Goal: Task Accomplishment & Management: Complete application form

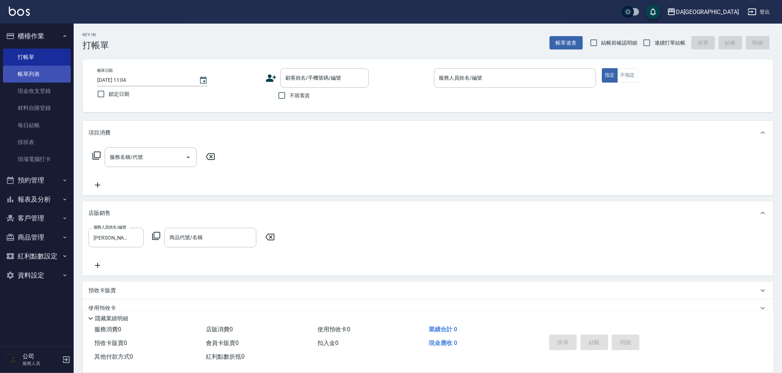
click at [3, 67] on link "帳單列表" at bounding box center [37, 74] width 68 height 17
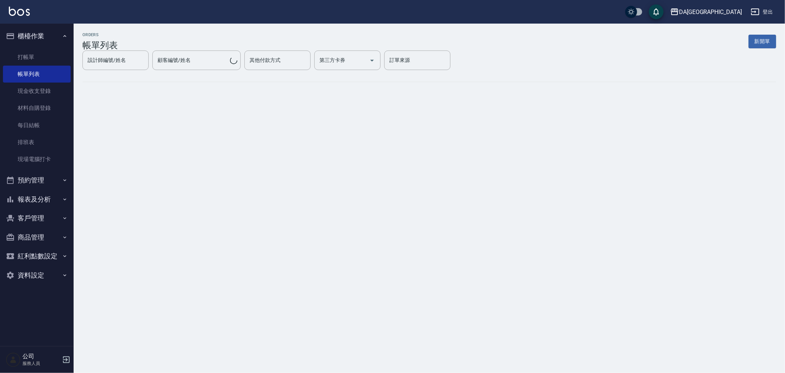
click at [27, 48] on ul "打帳單 帳單列表 現金收支登錄 材料自購登錄 每日結帳 排班表 現場電腦打卡" at bounding box center [37, 108] width 68 height 125
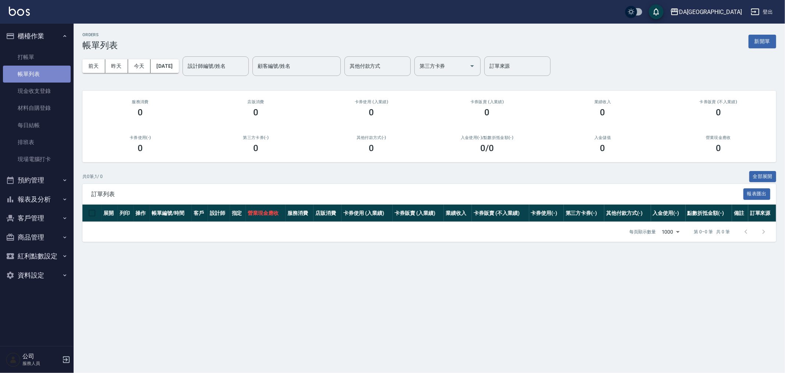
click at [19, 66] on link "帳單列表" at bounding box center [37, 74] width 68 height 17
click at [28, 58] on link "打帳單" at bounding box center [37, 57] width 68 height 17
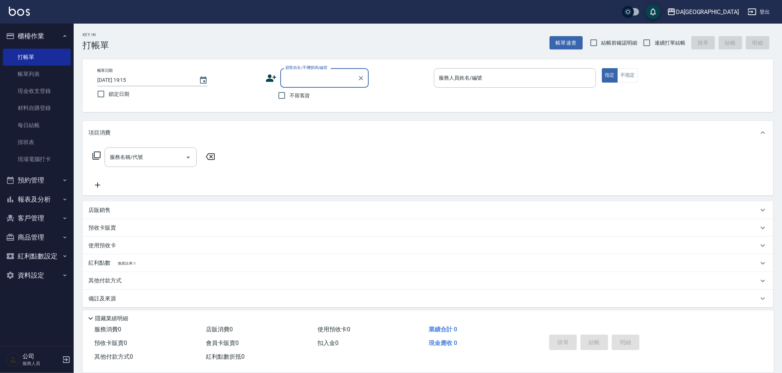
click at [311, 89] on div "不留客資" at bounding box center [316, 95] width 103 height 15
click at [301, 100] on label "不留客資" at bounding box center [292, 95] width 36 height 15
click at [289, 100] on input "不留客資" at bounding box center [281, 95] width 15 height 15
checkbox input "true"
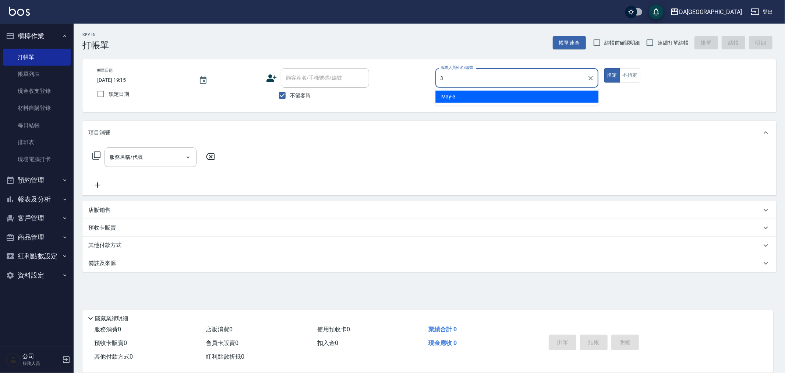
type input "May-3"
type button "true"
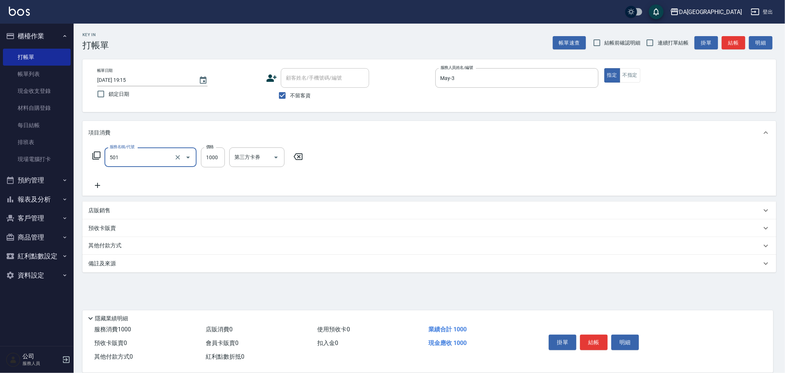
type input "染髮(501)"
type input "1800"
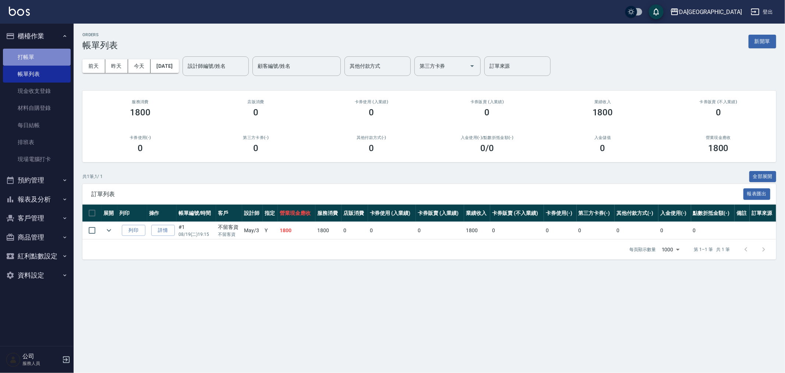
click at [22, 52] on link "打帳單" at bounding box center [37, 57] width 68 height 17
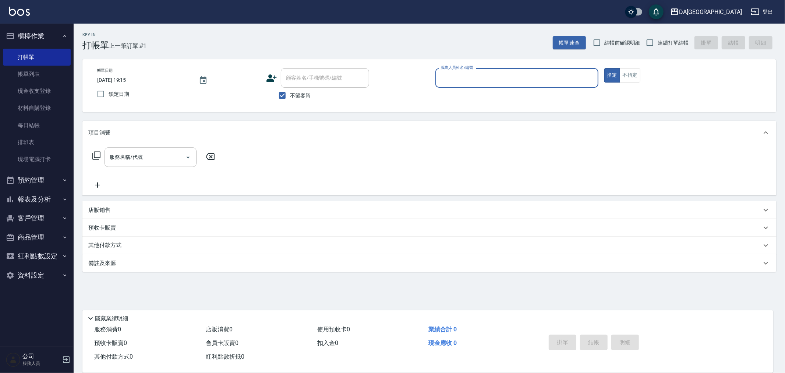
click at [660, 46] on span "連續打單結帳" at bounding box center [673, 43] width 31 height 8
click at [658, 46] on input "連續打單結帳" at bounding box center [650, 42] width 15 height 15
checkbox input "true"
click at [569, 70] on div "服務人員姓名/編號" at bounding box center [517, 78] width 163 height 20
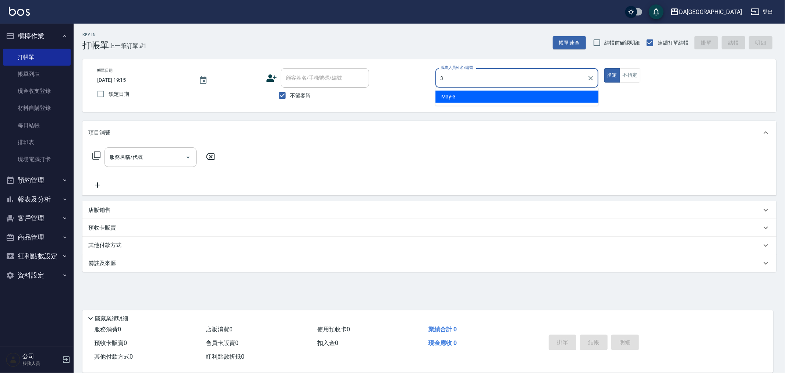
type input "May-3"
type button "true"
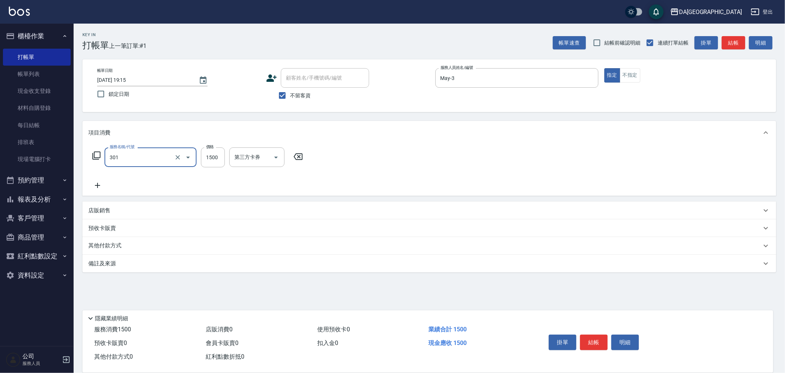
type input "燙髮(301)"
type input "1500"
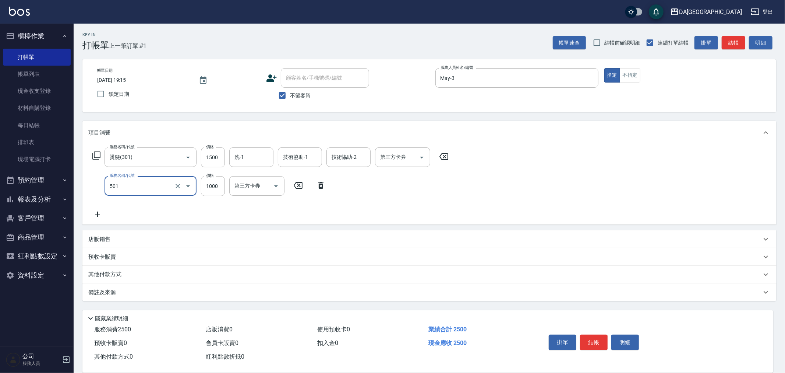
type input "染髮(501)"
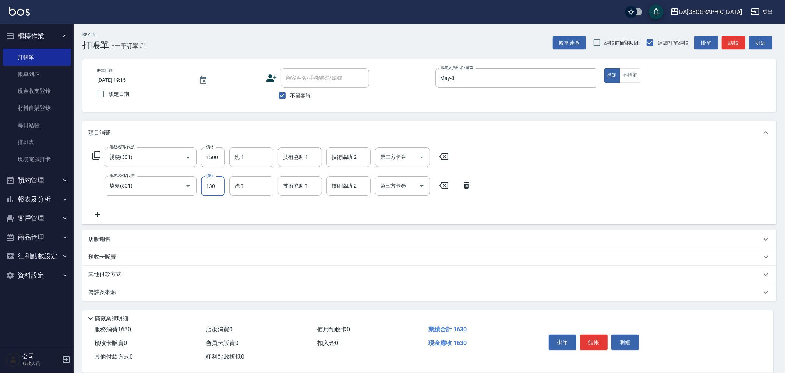
type input "1300"
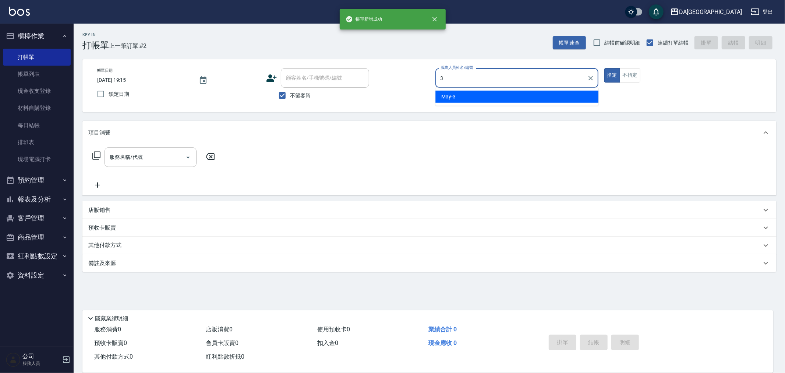
type input "May-3"
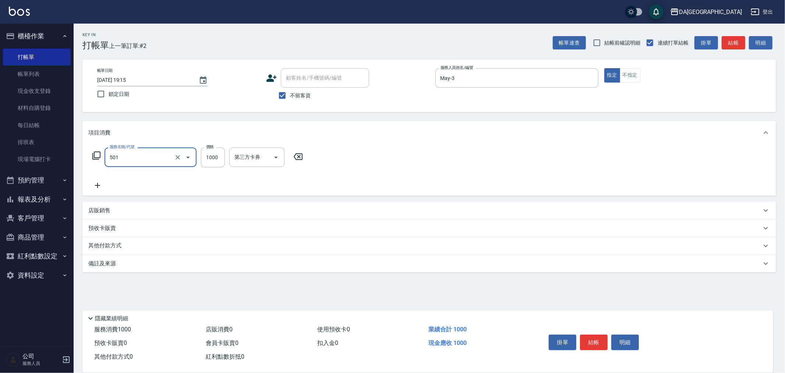
type input "染髮(501)"
type input "1299"
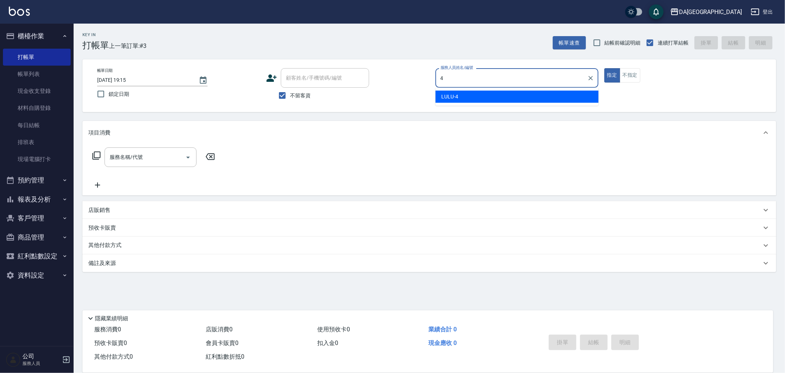
type input "LULU-4"
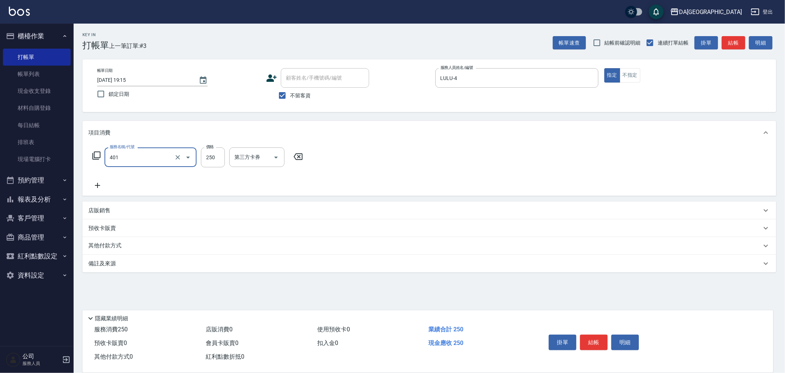
type input "剪髮(401)"
type input "400"
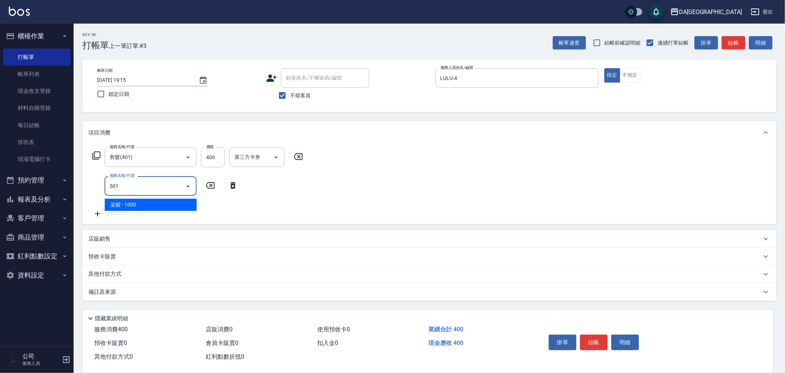
type input "染髮(501)"
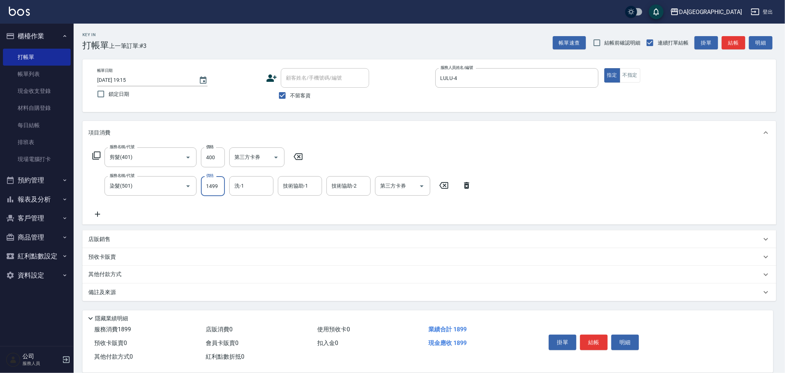
type input "1499"
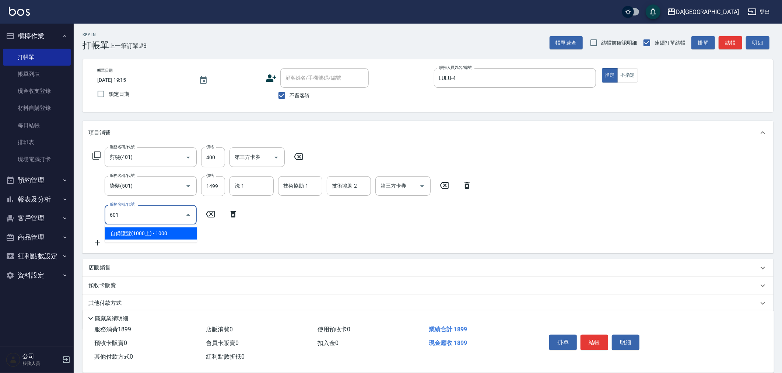
type input "自備護髮(1000上)(601)"
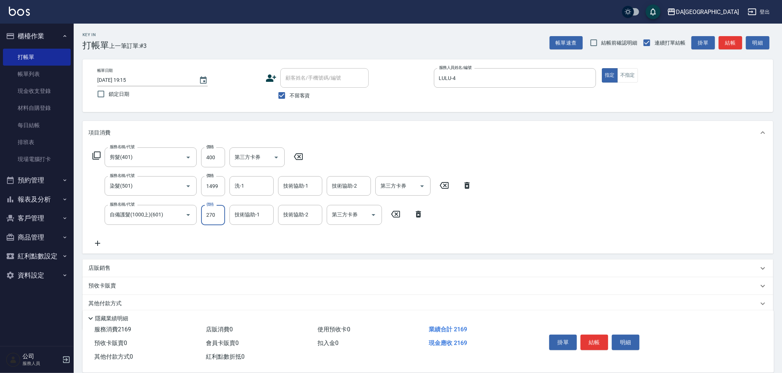
type input "2700"
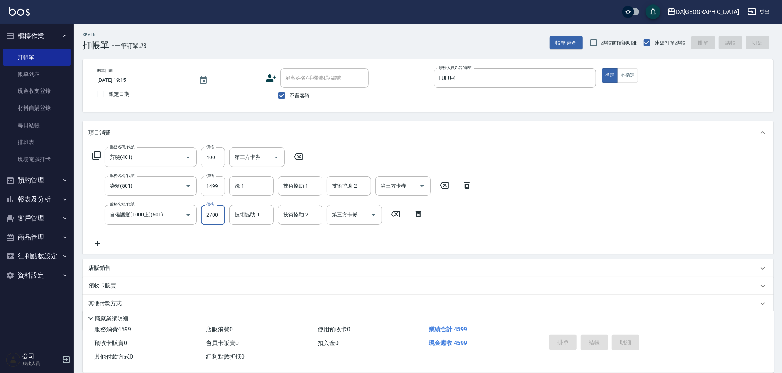
type input "[DATE] 19:16"
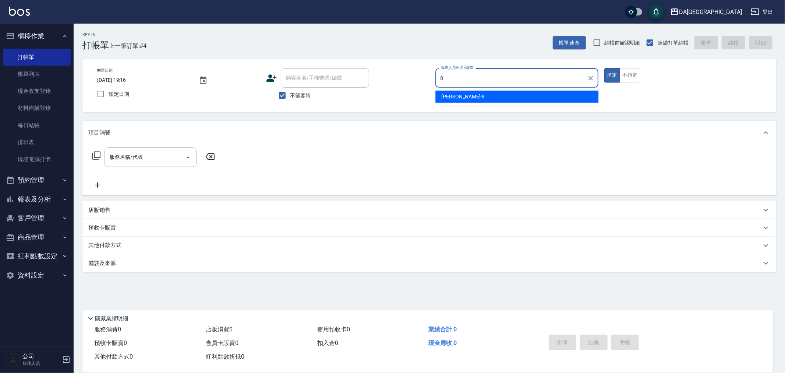
type input "[PERSON_NAME]-8"
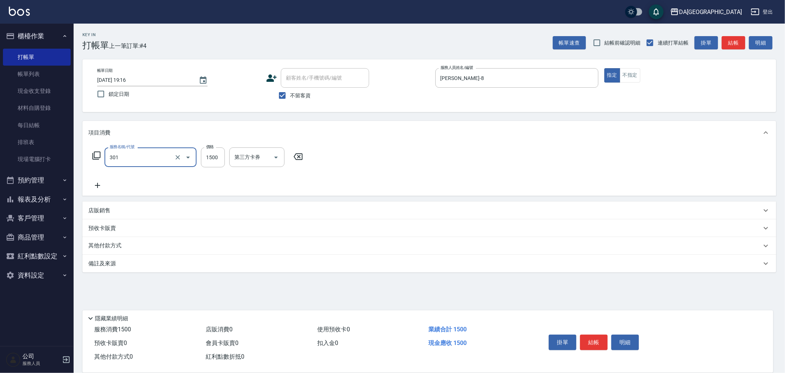
type input "燙髮(301)"
type input "2500"
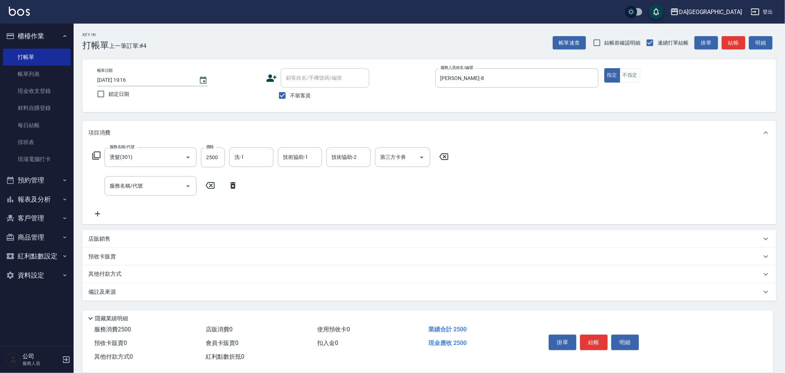
click at [91, 232] on div "店販銷售" at bounding box center [429, 239] width 694 height 18
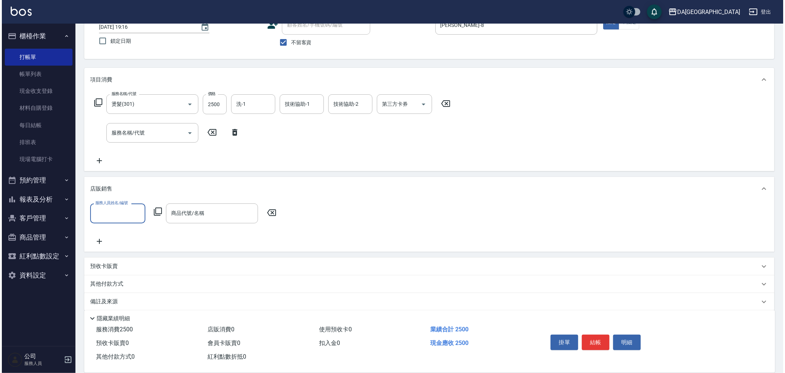
scroll to position [60, 0]
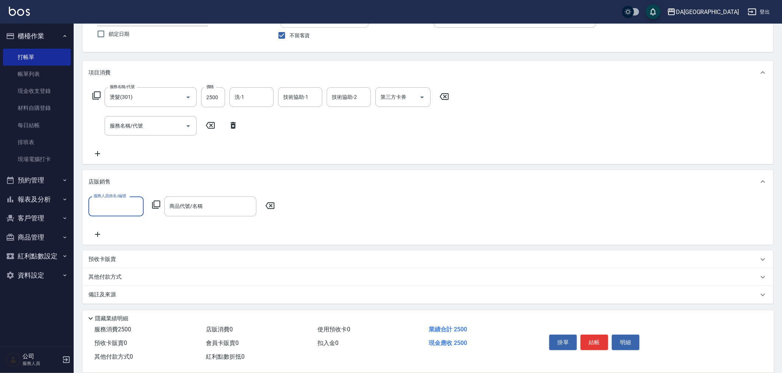
click at [104, 204] on input "服務人員姓名/編號" at bounding box center [116, 206] width 49 height 13
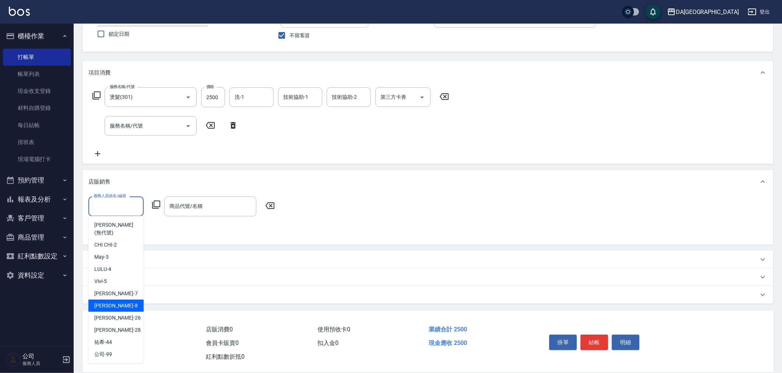
click at [120, 299] on div "[PERSON_NAME] -8" at bounding box center [115, 305] width 55 height 12
type input "[PERSON_NAME]-8"
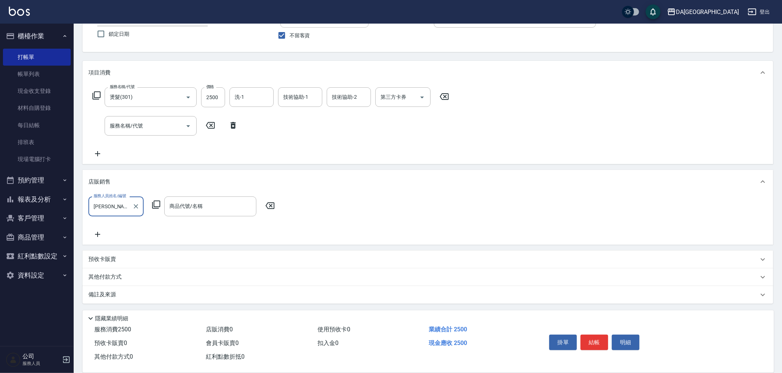
click at [156, 203] on icon at bounding box center [156, 204] width 9 height 9
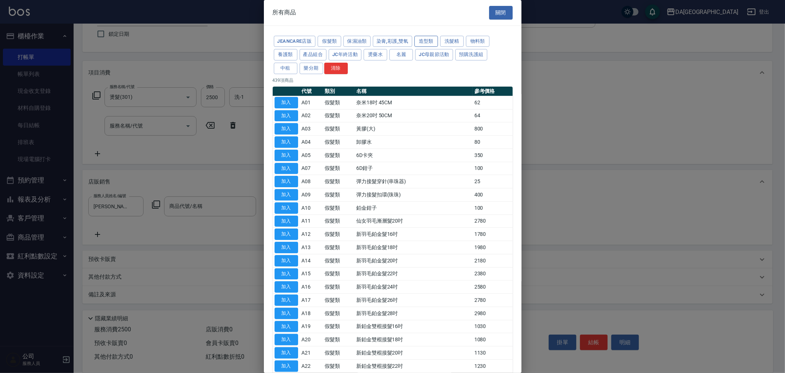
click at [426, 39] on button "造型類" at bounding box center [427, 41] width 24 height 11
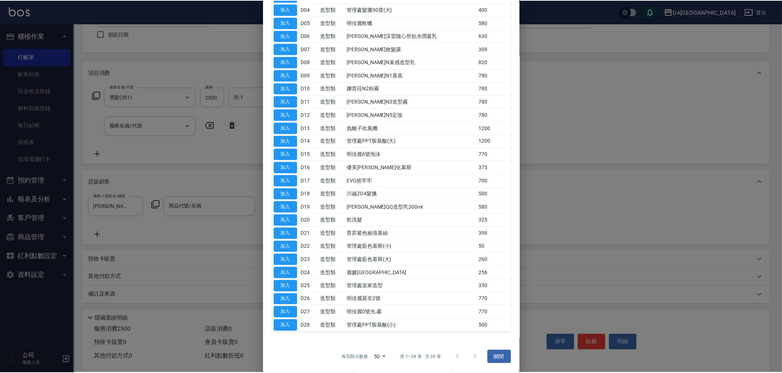
scroll to position [0, 0]
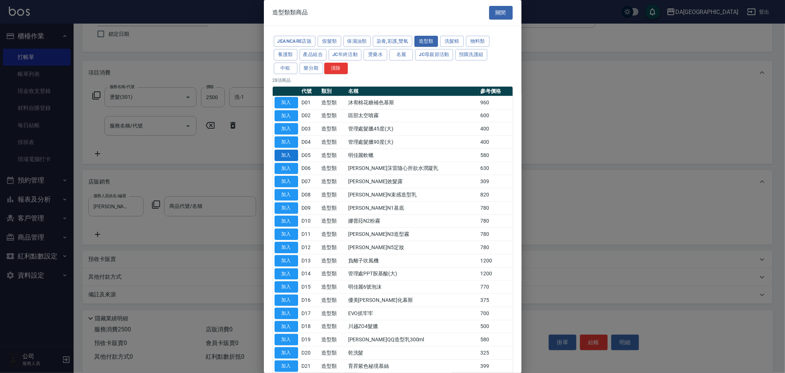
click at [288, 156] on button "加入" at bounding box center [287, 154] width 24 height 11
type input "明佳麗軟蠟"
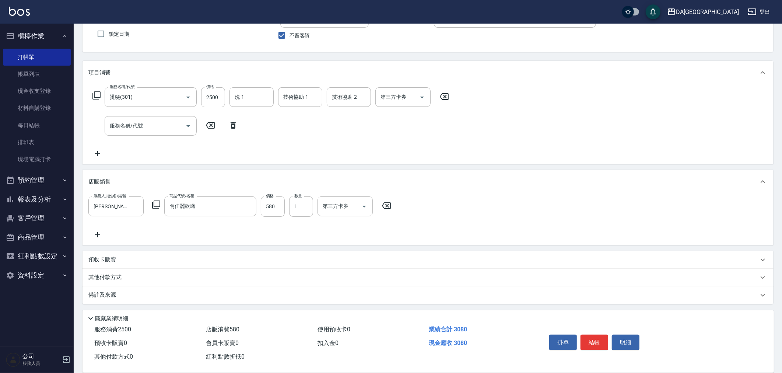
click at [96, 237] on icon at bounding box center [97, 234] width 18 height 9
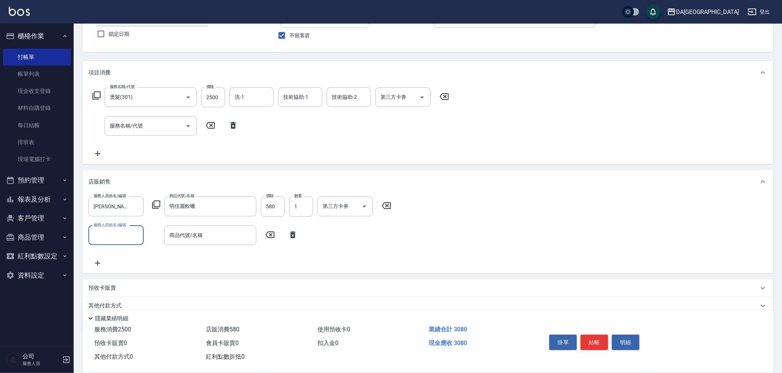
click at [154, 205] on icon at bounding box center [156, 204] width 8 height 8
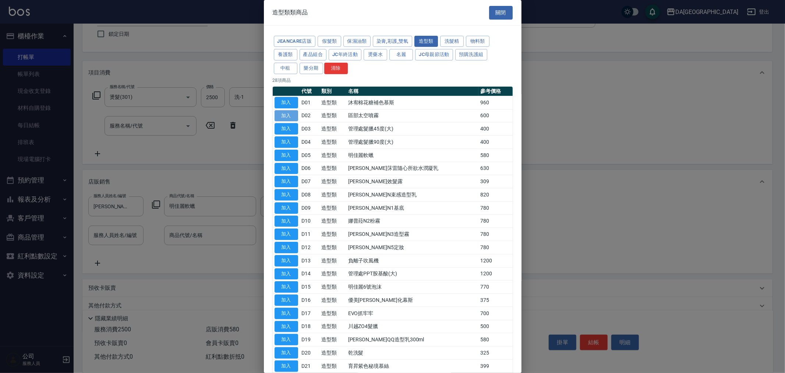
click at [296, 116] on button "加入" at bounding box center [287, 115] width 24 height 11
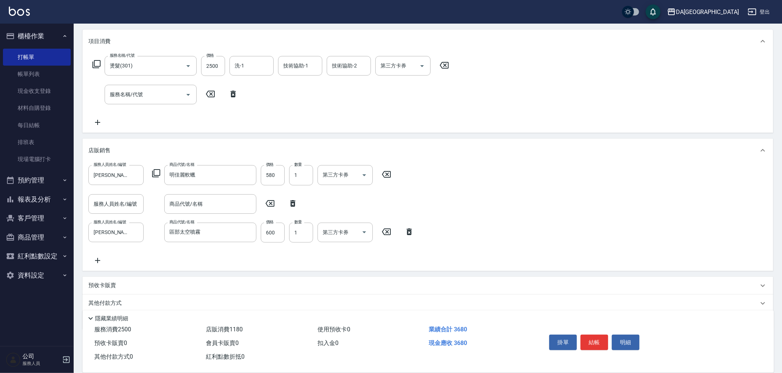
scroll to position [118, 0]
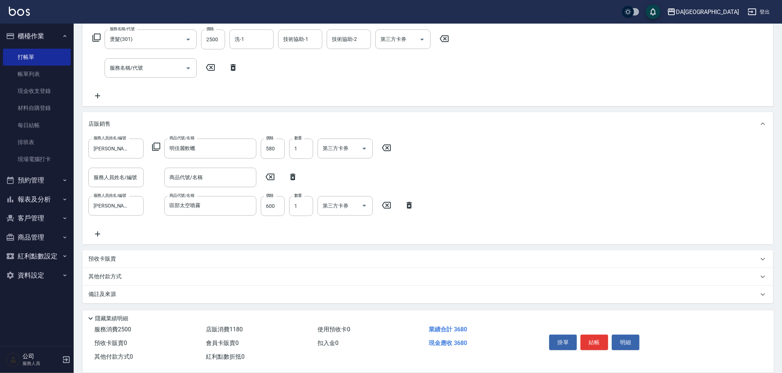
click at [115, 280] on p "其他付款方式" at bounding box center [106, 276] width 37 height 8
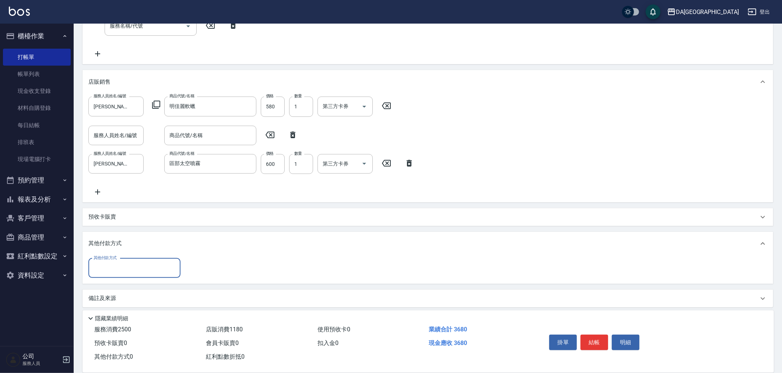
scroll to position [162, 0]
click at [125, 264] on input "其他付款方式" at bounding box center [134, 265] width 85 height 13
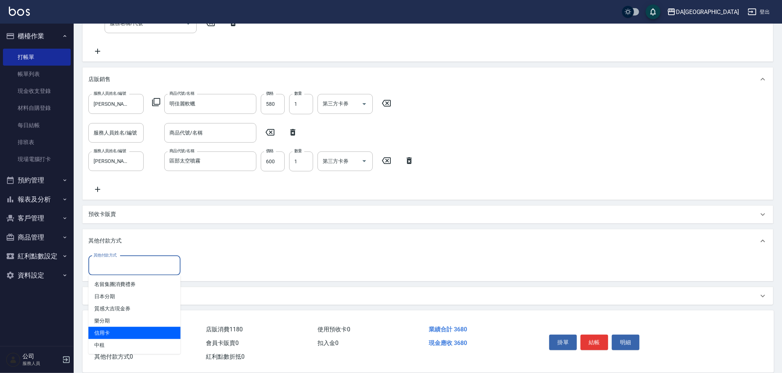
click at [120, 327] on span "信用卡" at bounding box center [134, 333] width 92 height 12
type input "信用卡"
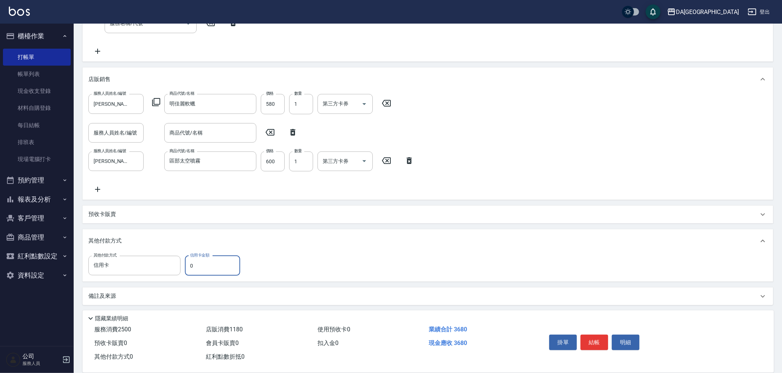
drag, startPoint x: 207, startPoint y: 263, endPoint x: 171, endPoint y: 274, distance: 37.3
click at [185, 267] on input "0" at bounding box center [212, 266] width 55 height 20
type input "3680"
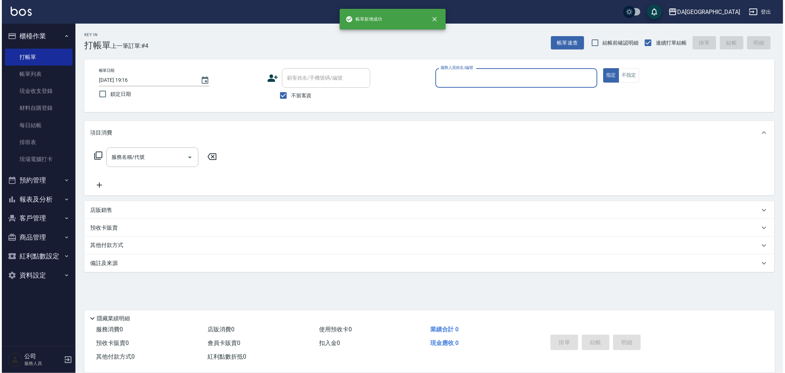
scroll to position [0, 0]
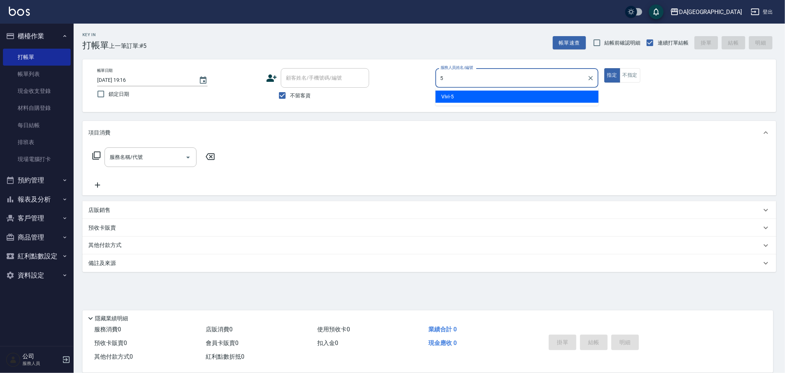
type input "Vivi-5"
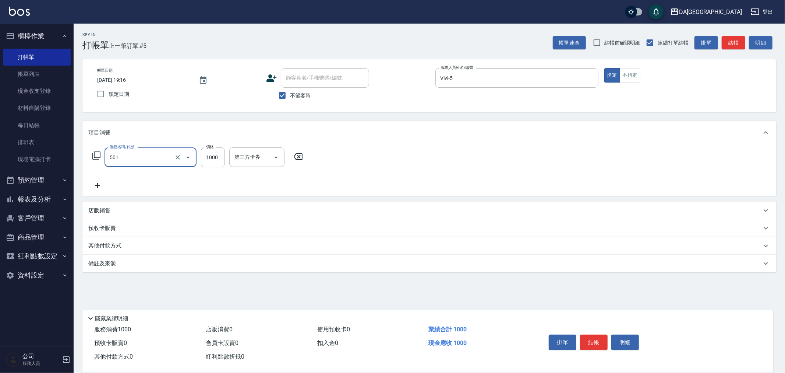
type input "染髮(501)"
type input "2100"
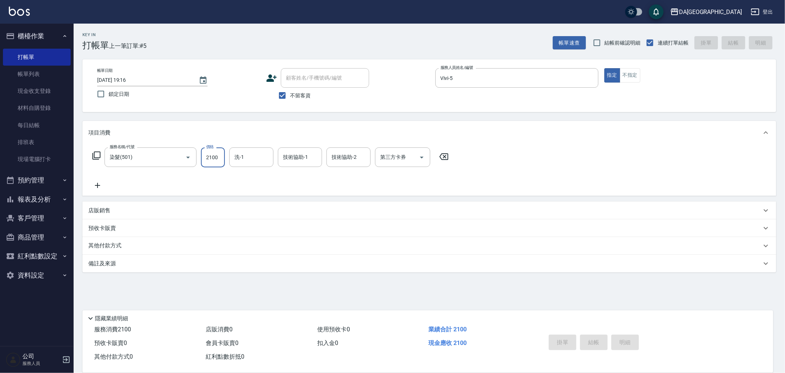
type input "[DATE] 19:17"
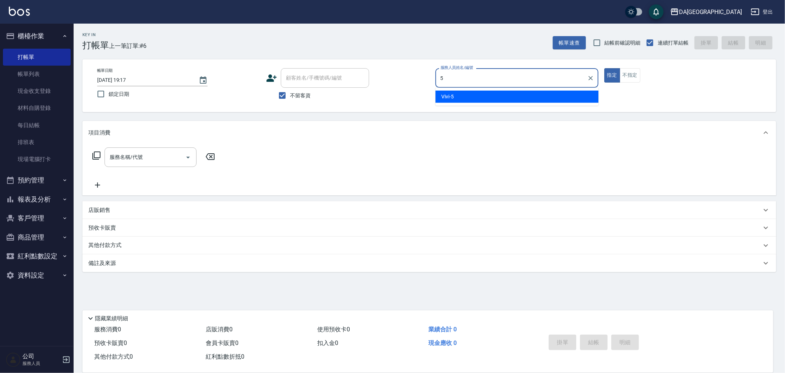
type input "Vivi-5"
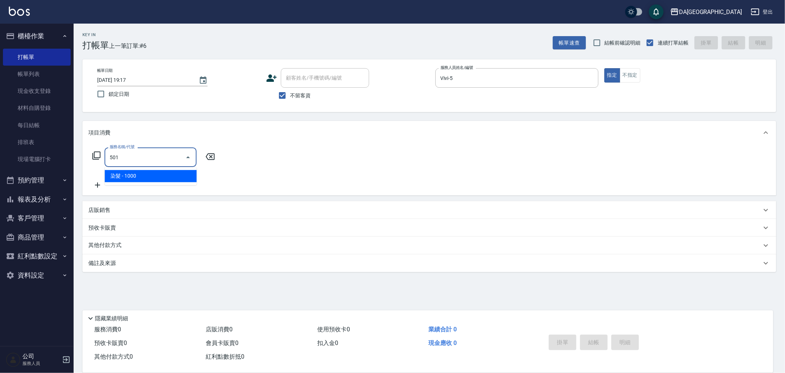
type input "染髮(501)"
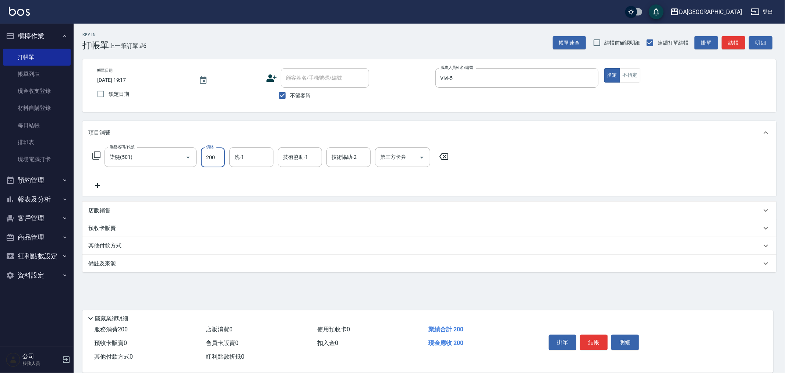
type input "2000"
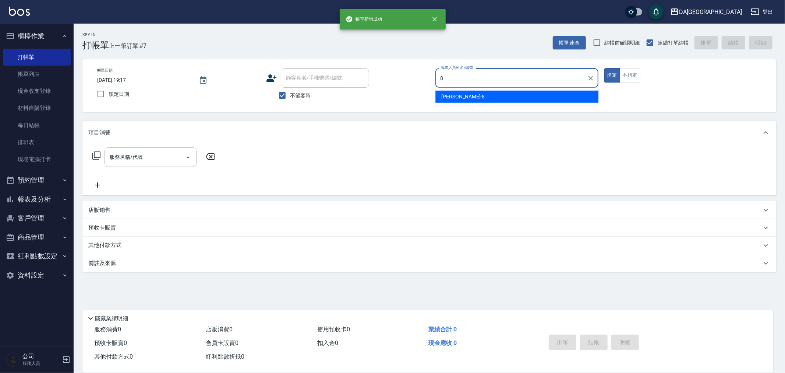
type input "[PERSON_NAME]-8"
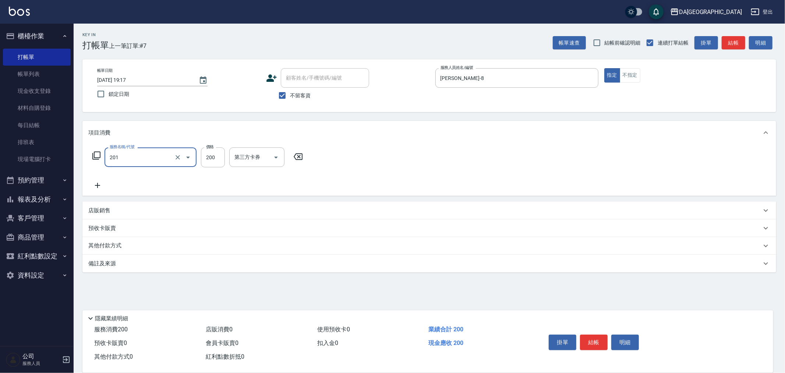
type input "洗髮(201)"
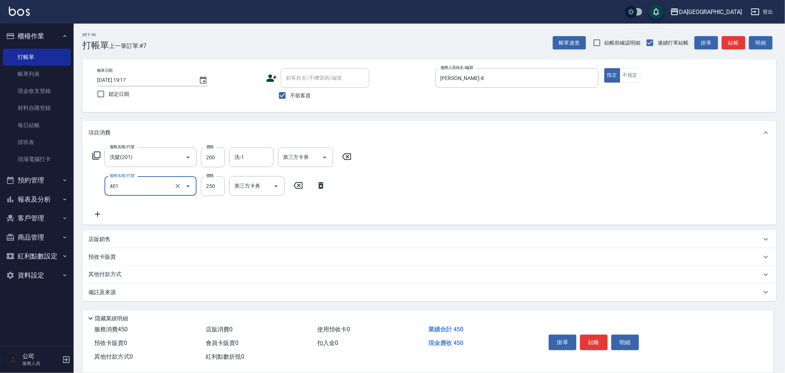
type input "剪髮(401)"
type input "400"
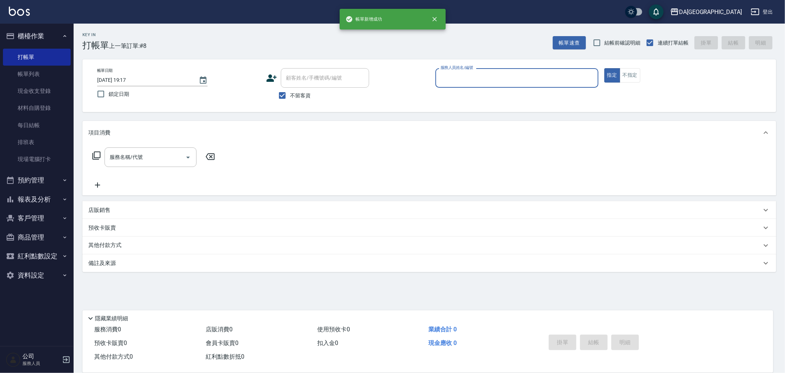
drag, startPoint x: 289, startPoint y: 98, endPoint x: 293, endPoint y: 89, distance: 9.9
click at [289, 98] on input "不留客資" at bounding box center [282, 95] width 15 height 15
checkbox input "false"
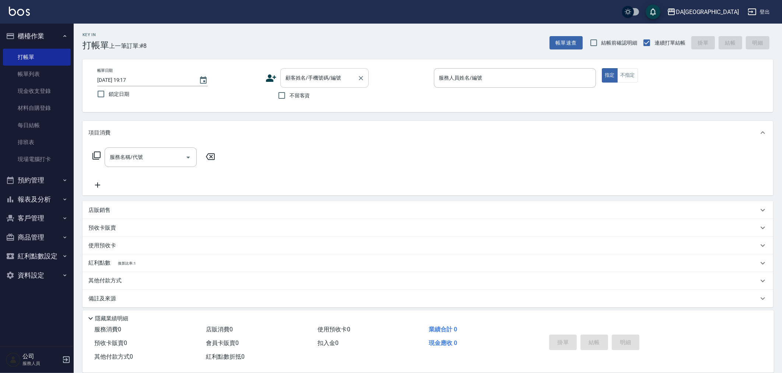
click at [303, 76] on div "顧客姓名/手機號碼/編號 顧客姓名/手機號碼/編號" at bounding box center [324, 78] width 88 height 20
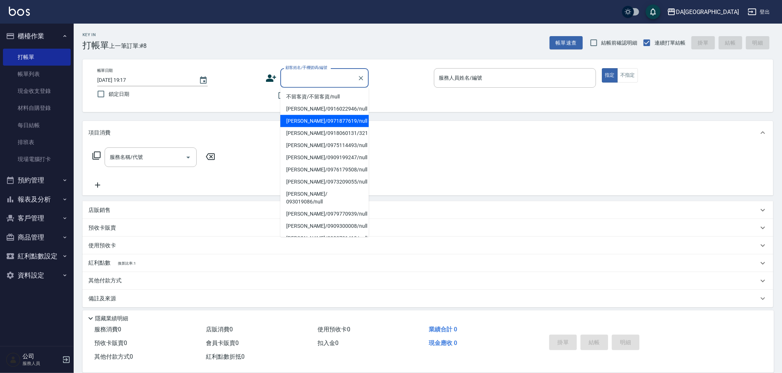
click at [302, 118] on li "[PERSON_NAME]/0971877619/null" at bounding box center [324, 121] width 88 height 12
type input "[PERSON_NAME]/0971877619/null"
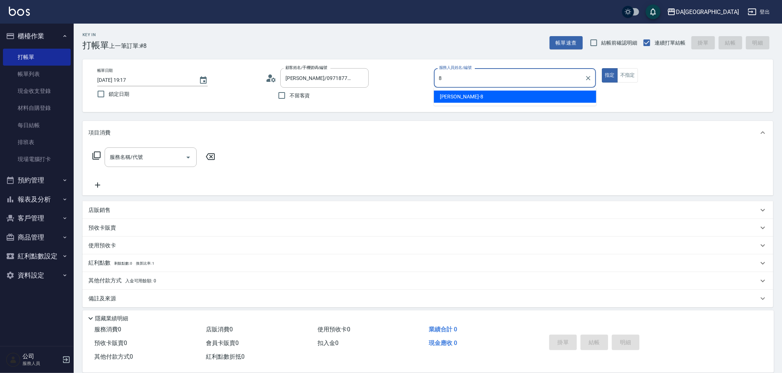
type input "[PERSON_NAME]-8"
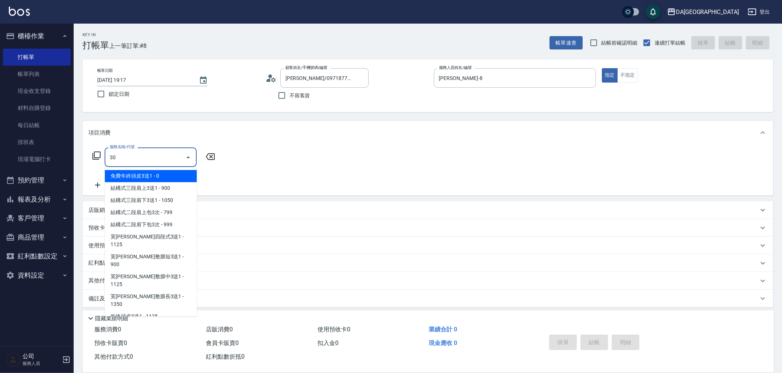
type input "301"
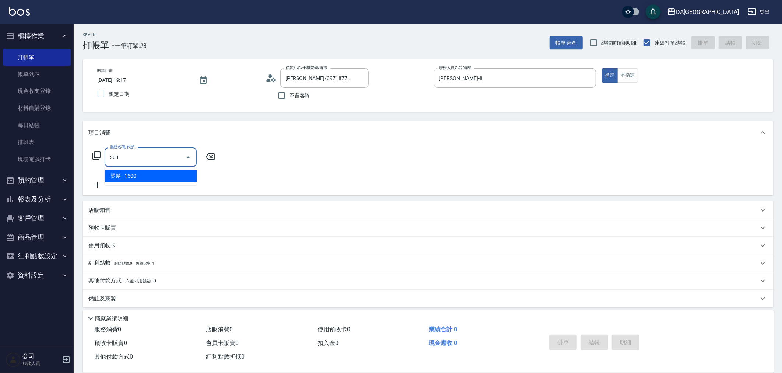
type input "150"
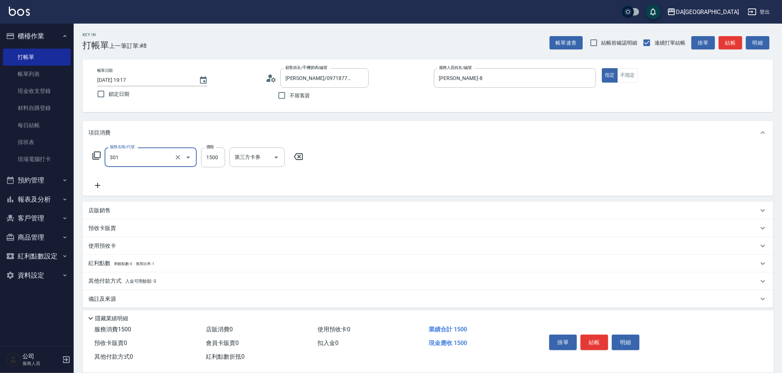
type input "燙髮(301)"
type input "0"
type input "24"
type input "20"
type input "248"
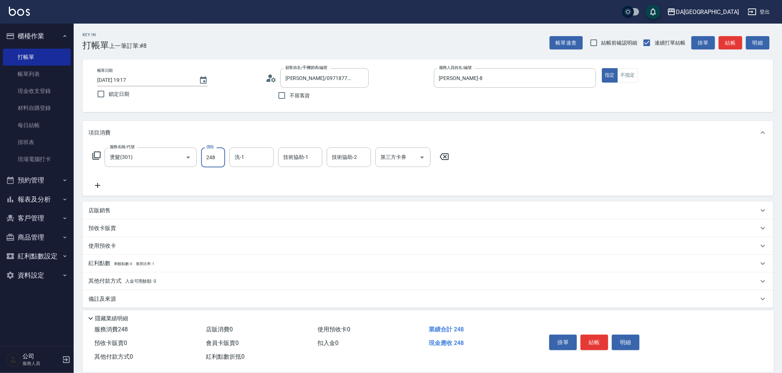
type input "240"
type input "2480"
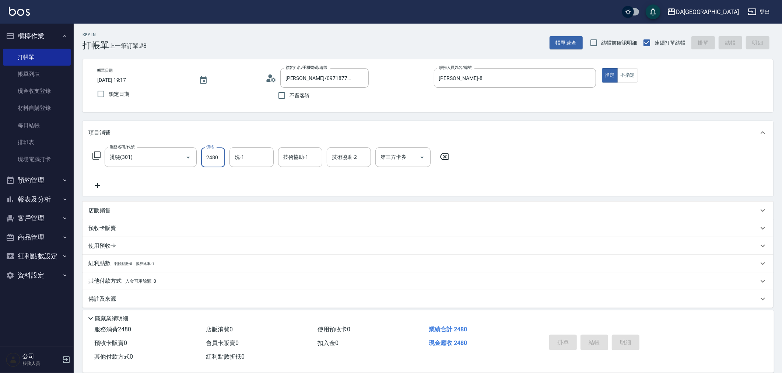
type input "0"
click at [301, 98] on span "不留客資" at bounding box center [299, 96] width 21 height 8
click at [289, 98] on input "不留客資" at bounding box center [281, 95] width 15 height 15
checkbox input "true"
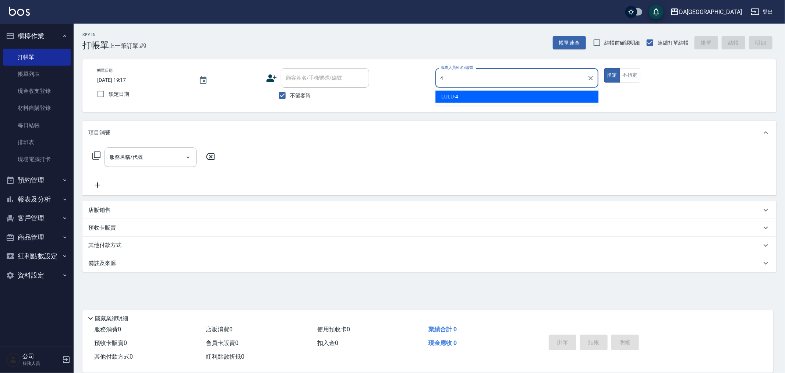
type input "LULU-4"
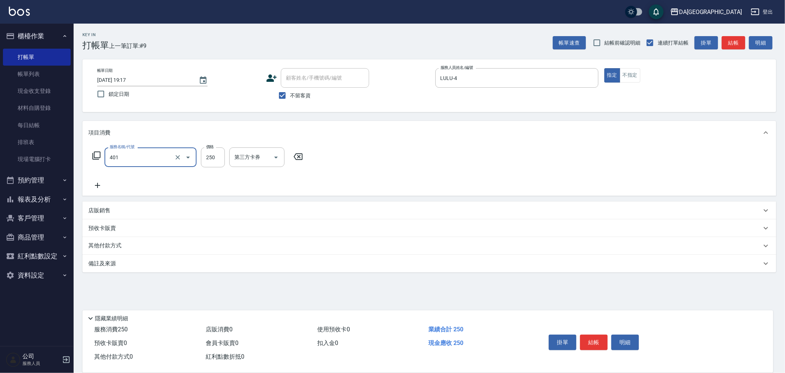
type input "剪髮(401)"
type input "300"
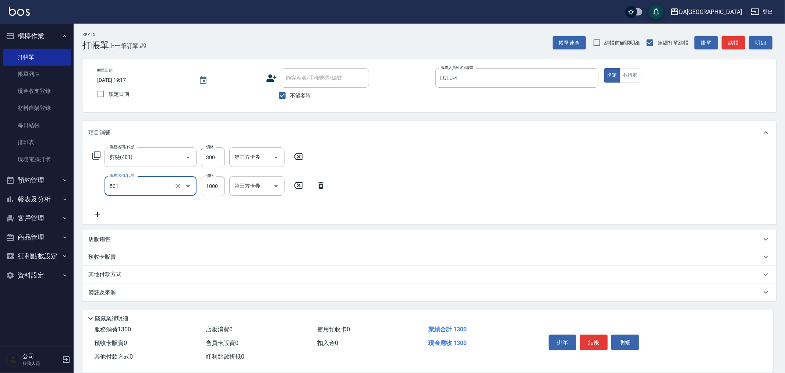
type input "染髮(501)"
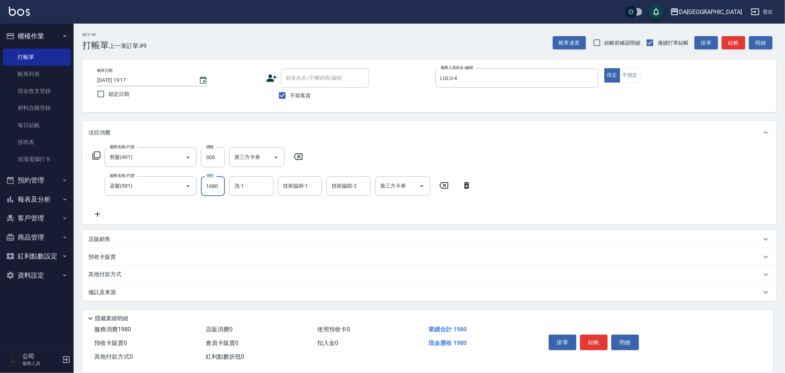
type input "1680"
click at [118, 275] on p "其他付款方式" at bounding box center [106, 274] width 37 height 8
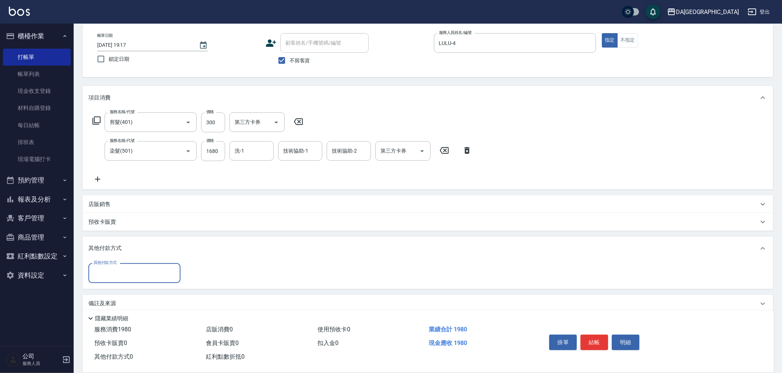
scroll to position [38, 0]
click at [122, 270] on input "其他付款方式" at bounding box center [134, 270] width 85 height 13
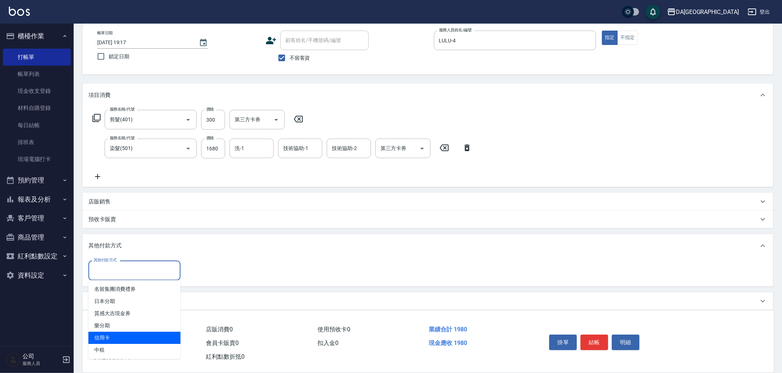
click at [124, 334] on span "信用卡" at bounding box center [134, 337] width 92 height 12
type input "信用卡"
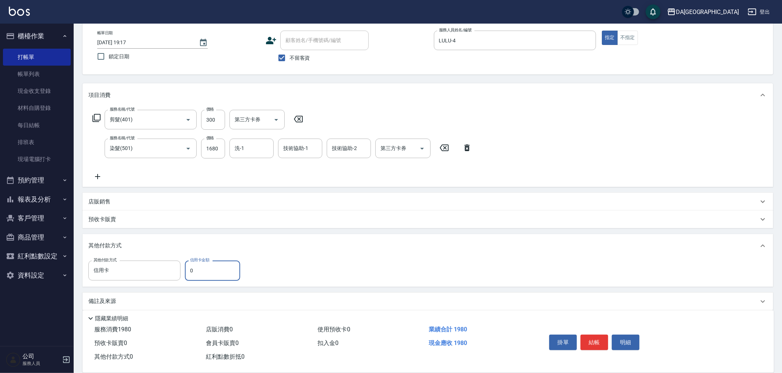
drag, startPoint x: 205, startPoint y: 271, endPoint x: 171, endPoint y: 280, distance: 34.7
click at [171, 280] on div "其他付款方式 信用卡 其他付款方式 信用卡金額 0 信用卡金額" at bounding box center [427, 271] width 690 height 29
type input "1980"
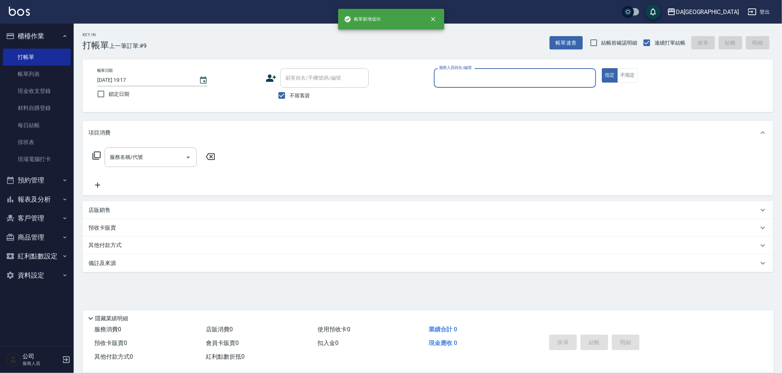
scroll to position [0, 0]
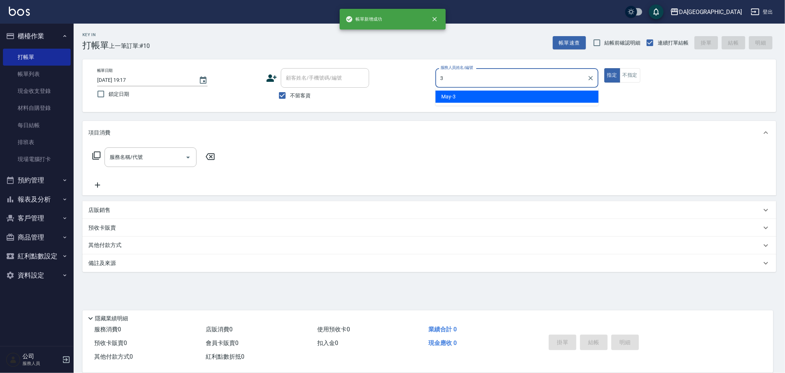
type input "May-3"
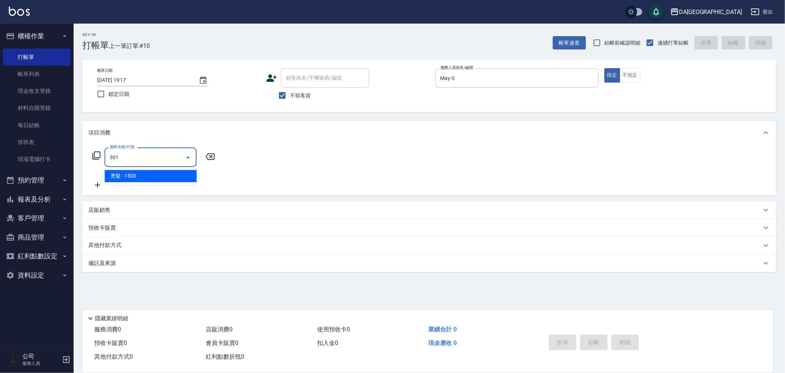
type input "燙髮(301)"
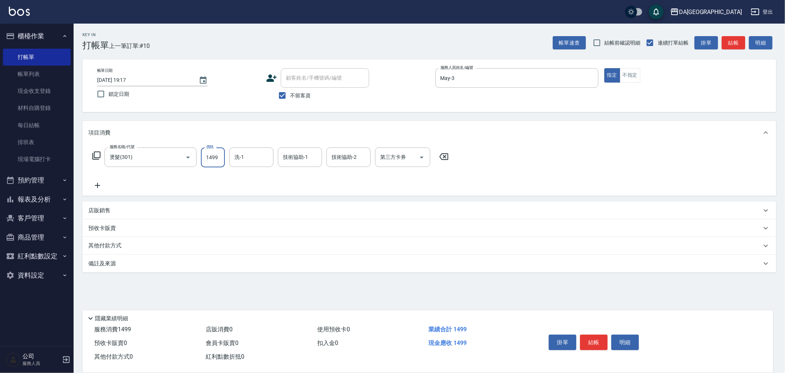
type input "1499"
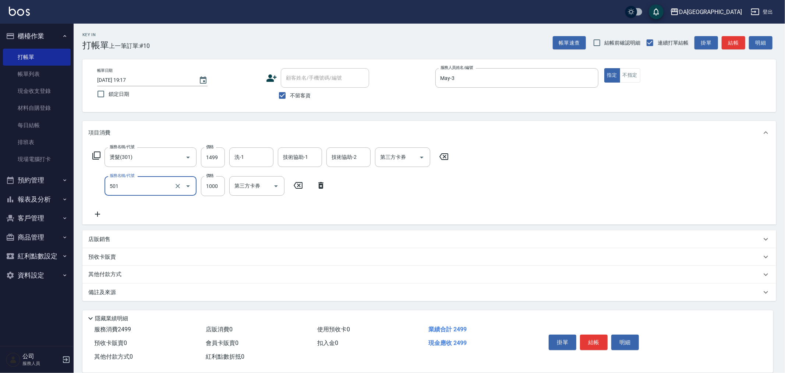
type input "染髮(501)"
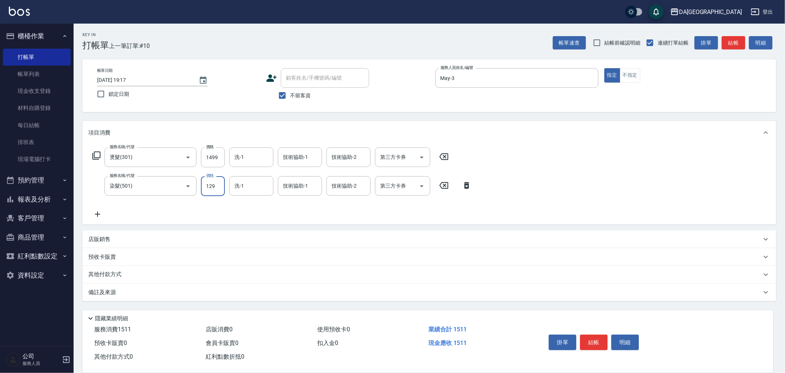
type input "1299"
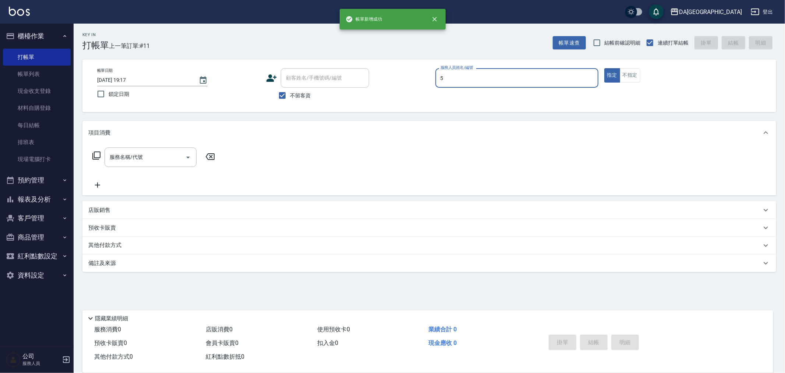
type input "Vivi-5"
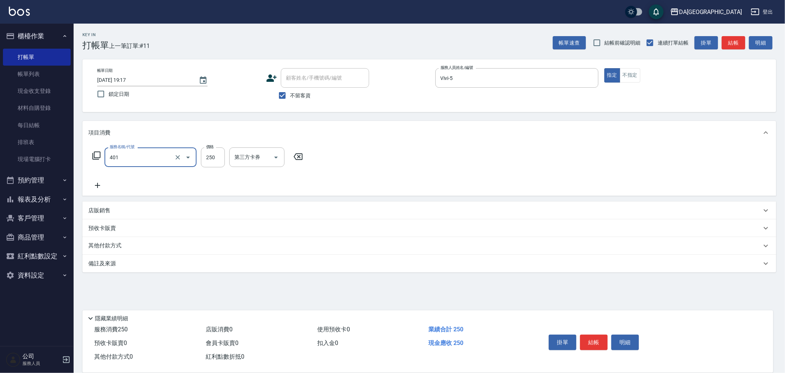
type input "剪髮(401)"
type input "400"
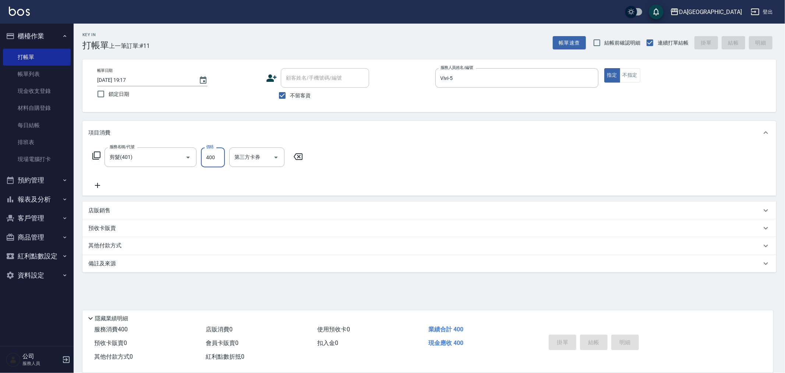
type input "[DATE] 19:18"
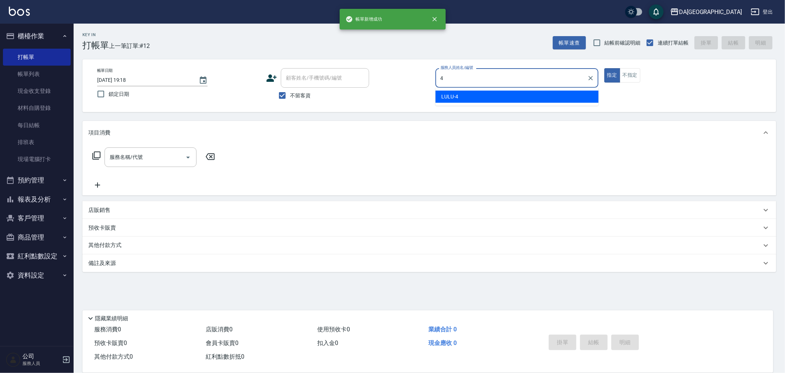
type input "LULU-4"
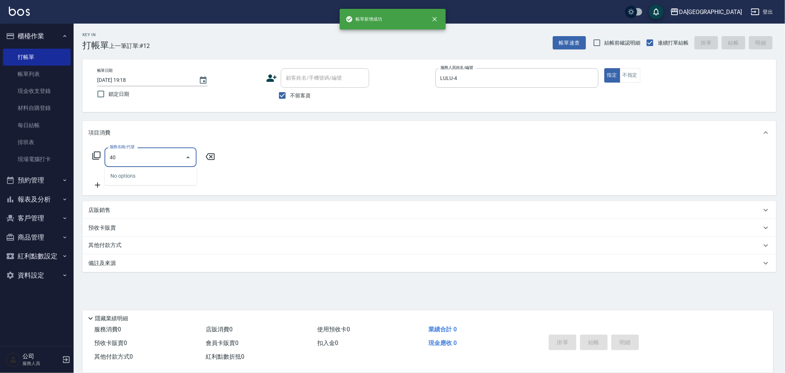
type input "401"
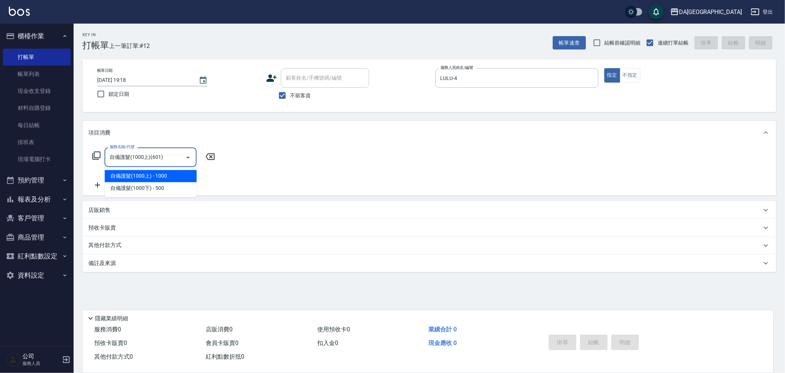
type input "自備護髮(1000上)(601)"
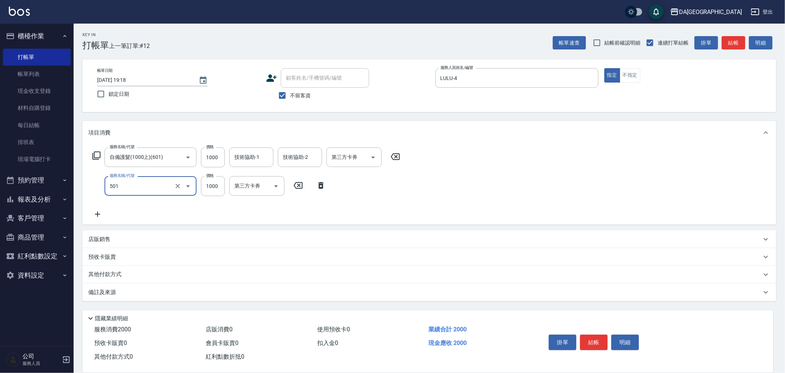
type input "染髮(501)"
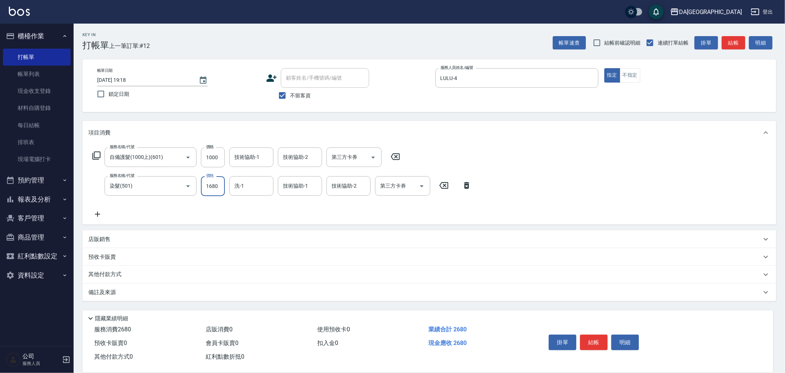
type input "1680"
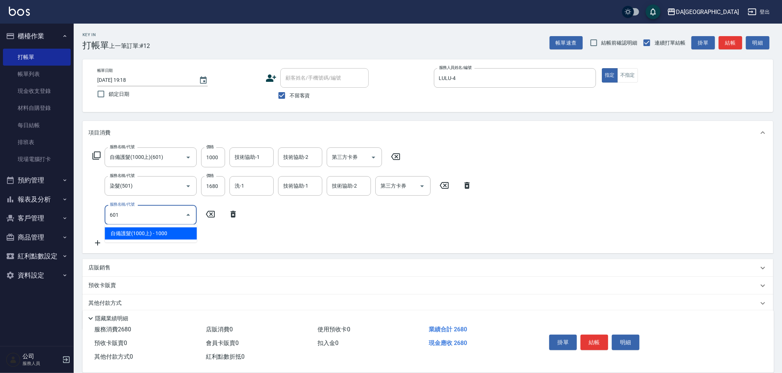
type input "自備護髮(1000上)(601)"
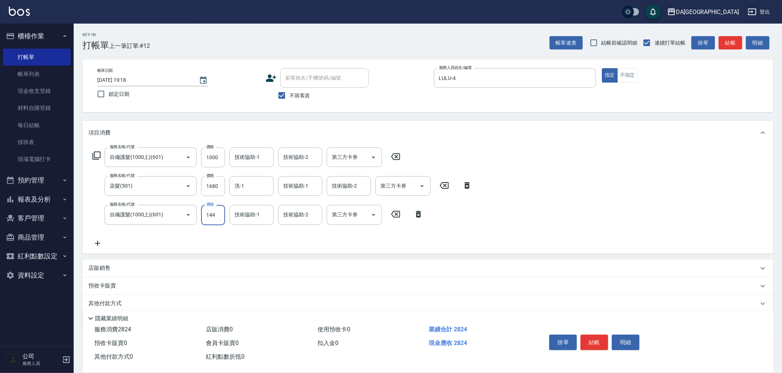
type input "1440"
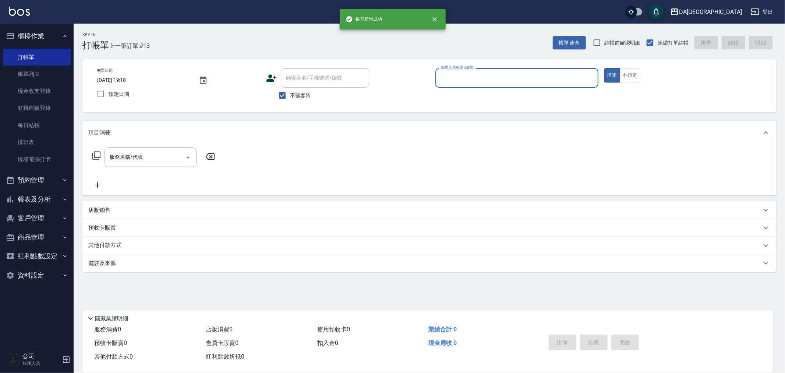
drag, startPoint x: 30, startPoint y: 67, endPoint x: 87, endPoint y: 112, distance: 72.3
click at [30, 67] on link "帳單列表" at bounding box center [37, 74] width 68 height 17
